Goal: Information Seeking & Learning: Understand process/instructions

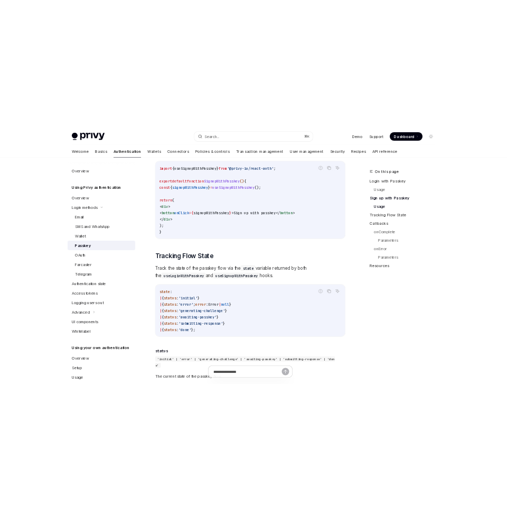
scroll to position [746, 0]
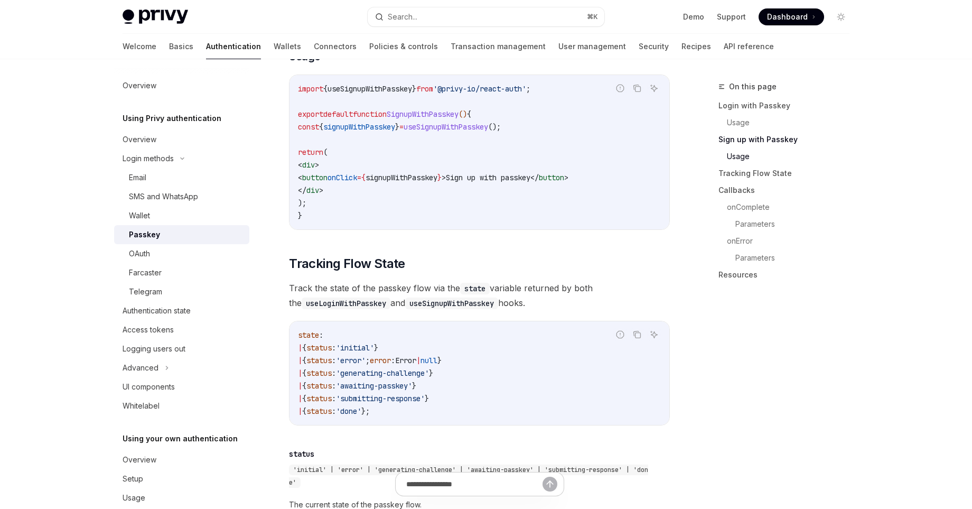
click at [84, 178] on div "Privy Docs home page Search... ⌘ K Demo Support Dashboard Dashboard Search... N…" at bounding box center [486, 406] width 972 height 2304
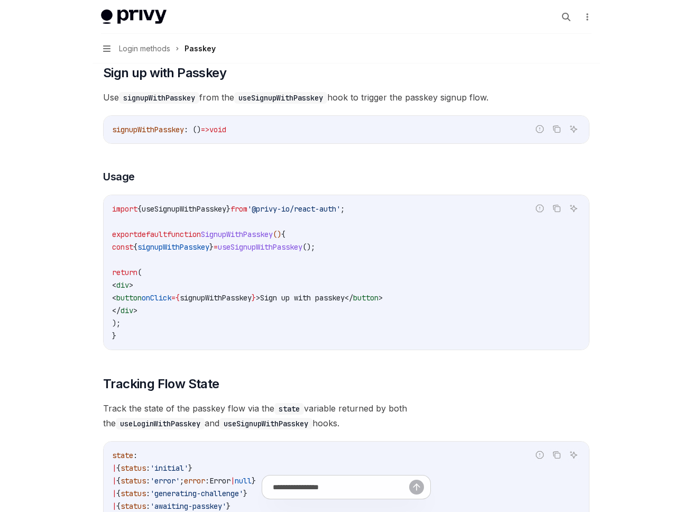
scroll to position [606, 0]
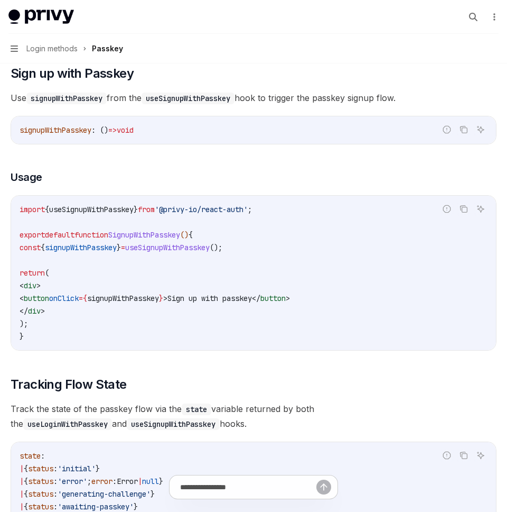
click at [124, 254] on code "import { useSignupWithPasskey } from '@privy-io/react-auth' ; export default fu…" at bounding box center [254, 273] width 468 height 140
drag, startPoint x: 121, startPoint y: 298, endPoint x: 196, endPoint y: 299, distance: 74.5
click at [159, 299] on span "signupWithPasskey" at bounding box center [123, 298] width 72 height 10
copy span "signupWithPasskey"
click at [210, 246] on span "useSignupWithPasskey" at bounding box center [167, 248] width 85 height 10
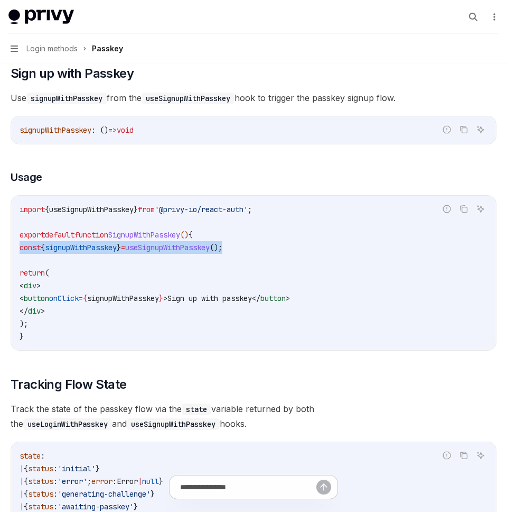
drag, startPoint x: 268, startPoint y: 246, endPoint x: 3, endPoint y: 249, distance: 264.8
click at [3, 249] on div "Overview Using Privy authentication Overview Login methods Email SMS and WhatsA…" at bounding box center [253, 507] width 507 height 2227
copy span "const { signupWithPasskey } = useSignupWithPasskey ();"
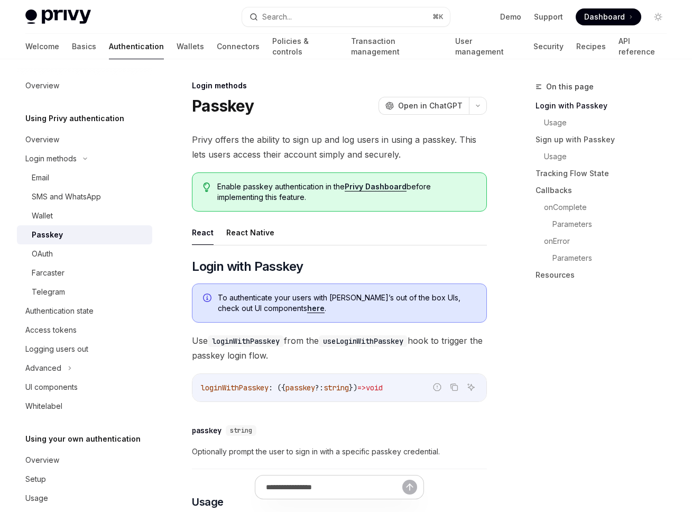
scroll to position [0, 0]
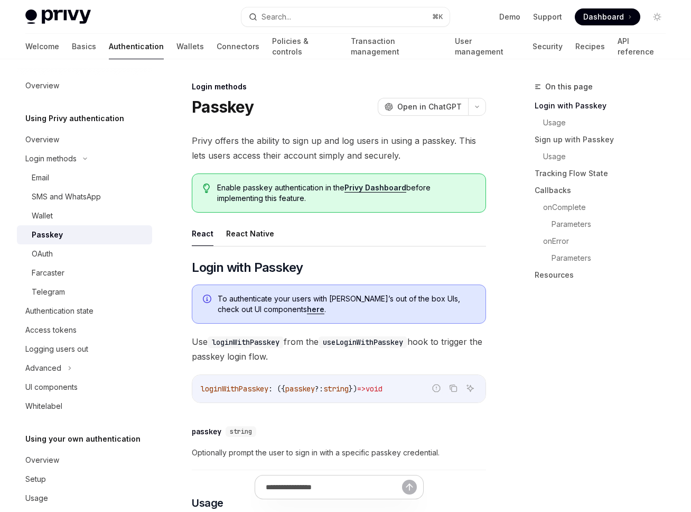
type textarea "*"
click at [307, 309] on link "here" at bounding box center [315, 309] width 17 height 10
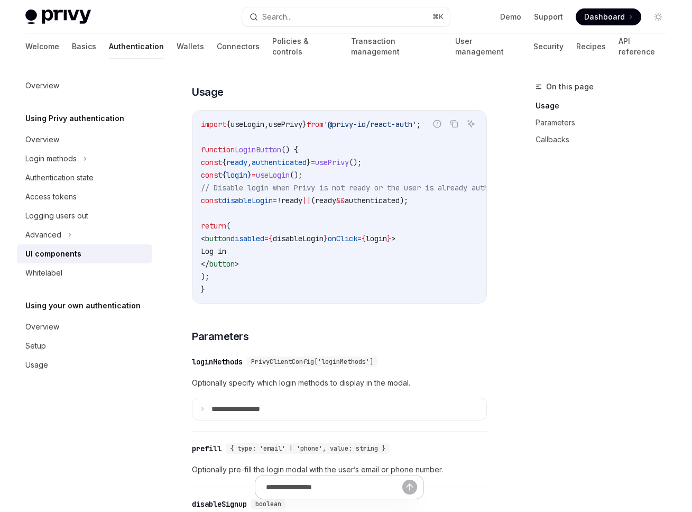
scroll to position [674, 0]
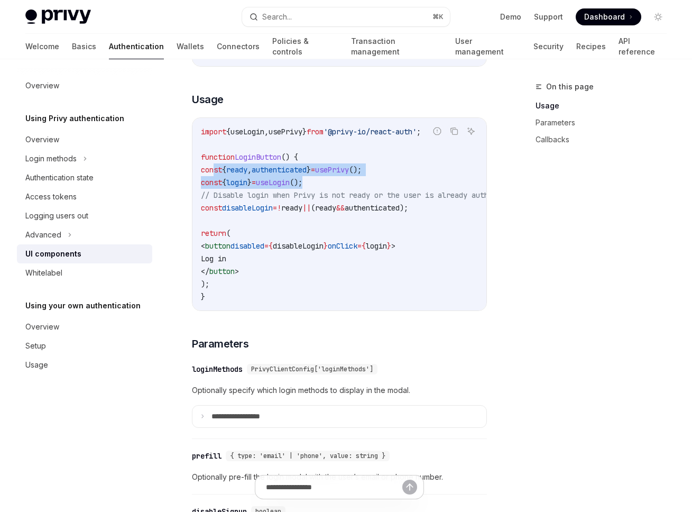
drag, startPoint x: 357, startPoint y: 185, endPoint x: 216, endPoint y: 173, distance: 141.1
click at [216, 173] on code "import { useLogin , usePrivy } from '@privy-io/react-auth' ; function LoginButt…" at bounding box center [376, 214] width 351 height 178
copy code "const { ready , authenticated } = usePrivy (); const { login } = useLogin ();"
click at [387, 224] on code "import { useLogin , usePrivy } from '@privy-io/react-auth' ; function LoginButt…" at bounding box center [376, 214] width 351 height 178
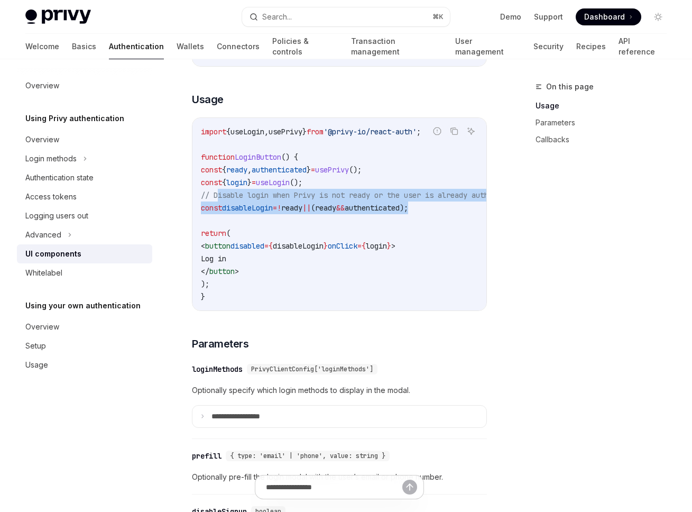
drag, startPoint x: 471, startPoint y: 215, endPoint x: 220, endPoint y: 200, distance: 251.5
click at [220, 200] on code "import { useLogin , usePrivy } from '@privy-io/react-auth' ; function LoginButt…" at bounding box center [376, 214] width 351 height 178
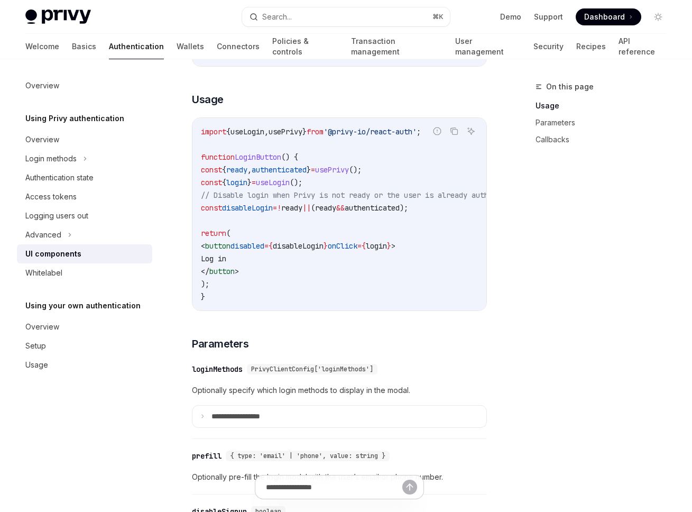
click at [247, 217] on code "import { useLogin , usePrivy } from '@privy-io/react-auth' ; function LoginButt…" at bounding box center [376, 214] width 351 height 178
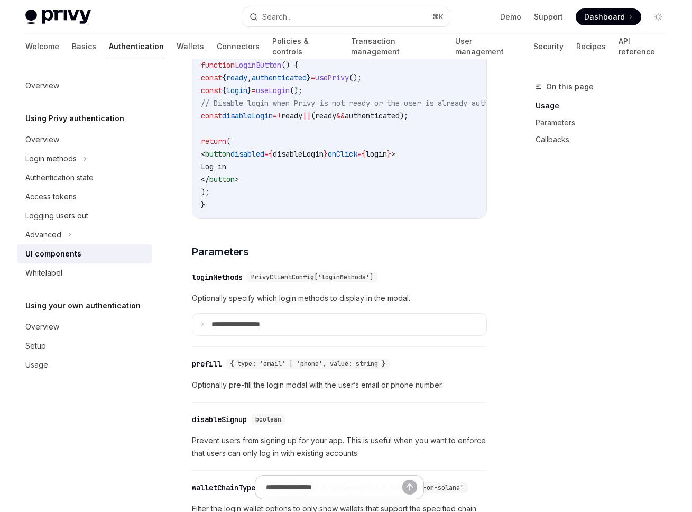
scroll to position [769, 0]
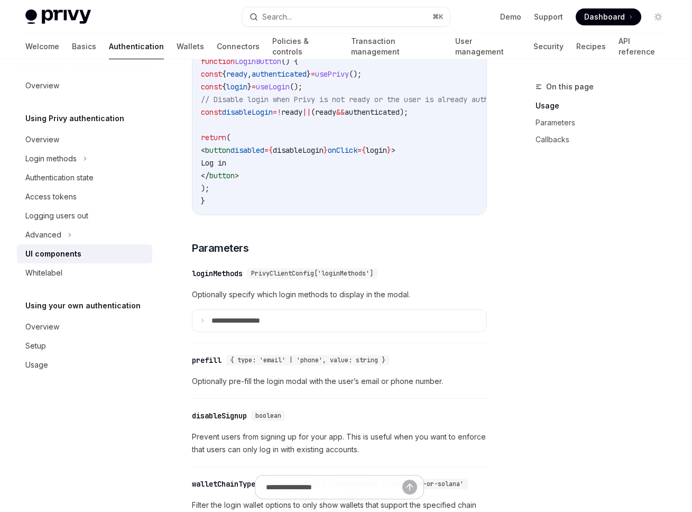
click at [397, 268] on div "Privy’s UIs are highly-customizable to seamlessly match the branding and design…" at bounding box center [339, 484] width 295 height 1300
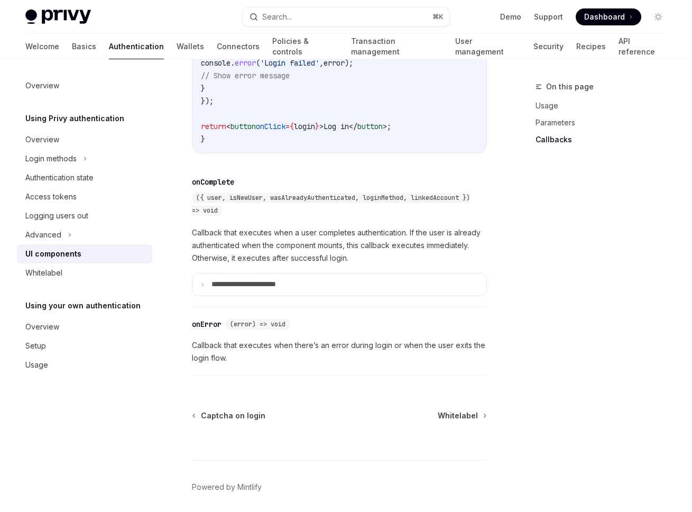
scroll to position [1589, 0]
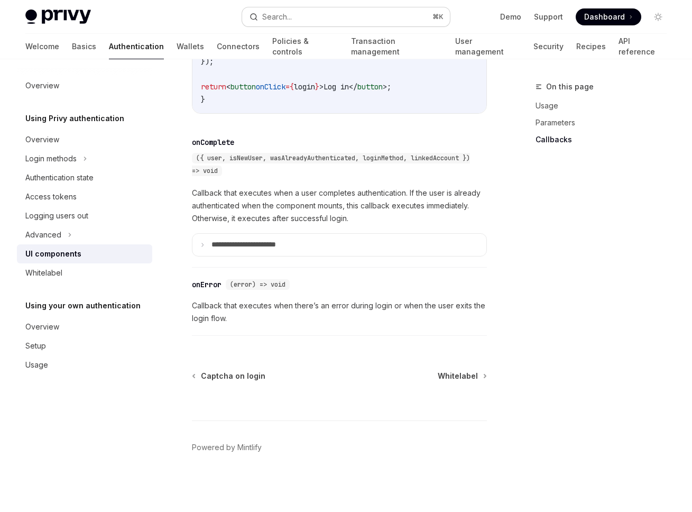
click at [361, 20] on button "Search... ⌘ K" at bounding box center [346, 16] width 208 height 19
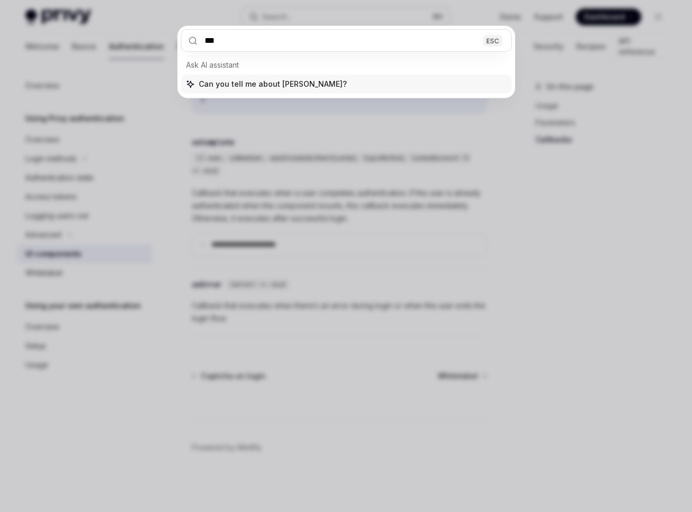
type input "****"
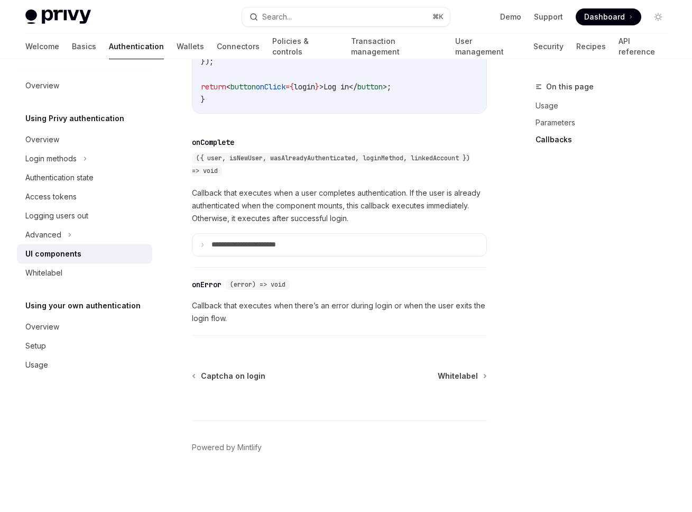
type textarea "*"
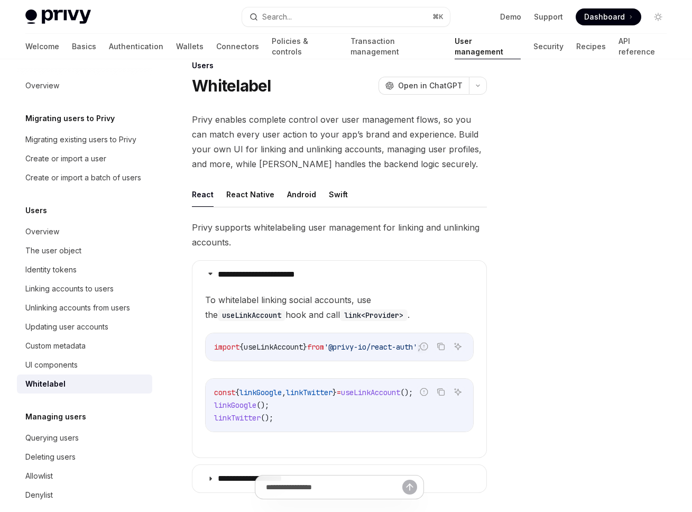
scroll to position [22, 0]
click at [417, 444] on children "To whitelabel linking social accounts, use the useLinkAccount hook and call lin…" at bounding box center [339, 369] width 268 height 156
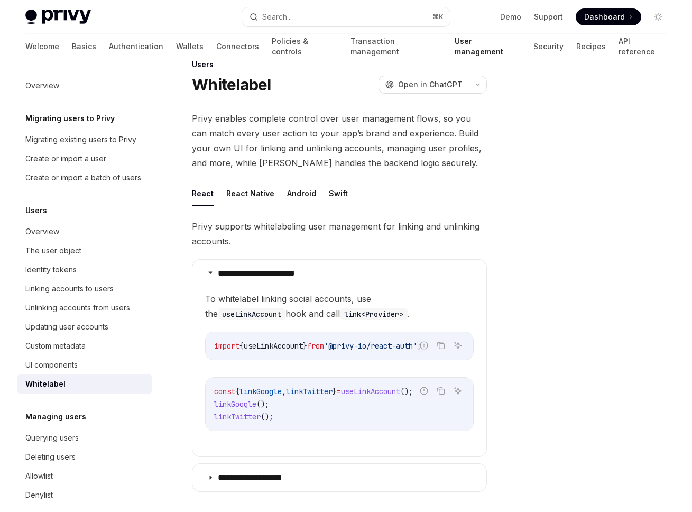
scroll to position [0, 0]
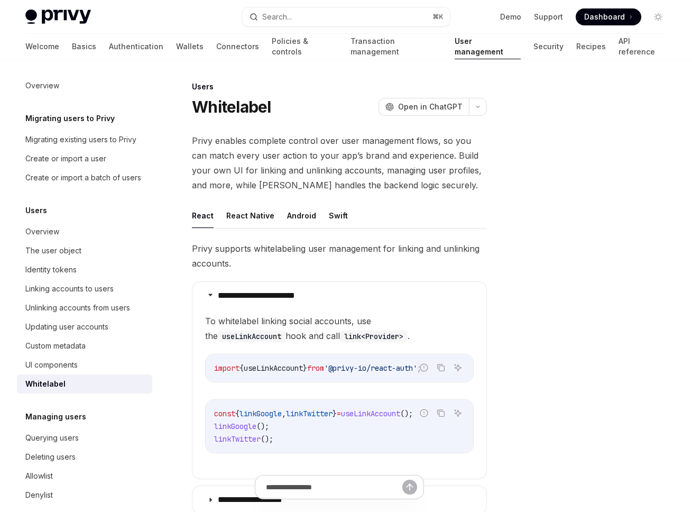
click at [540, 294] on div at bounding box center [594, 295] width 161 height 431
